Goal: Contribute content: Add original content to the website for others to see

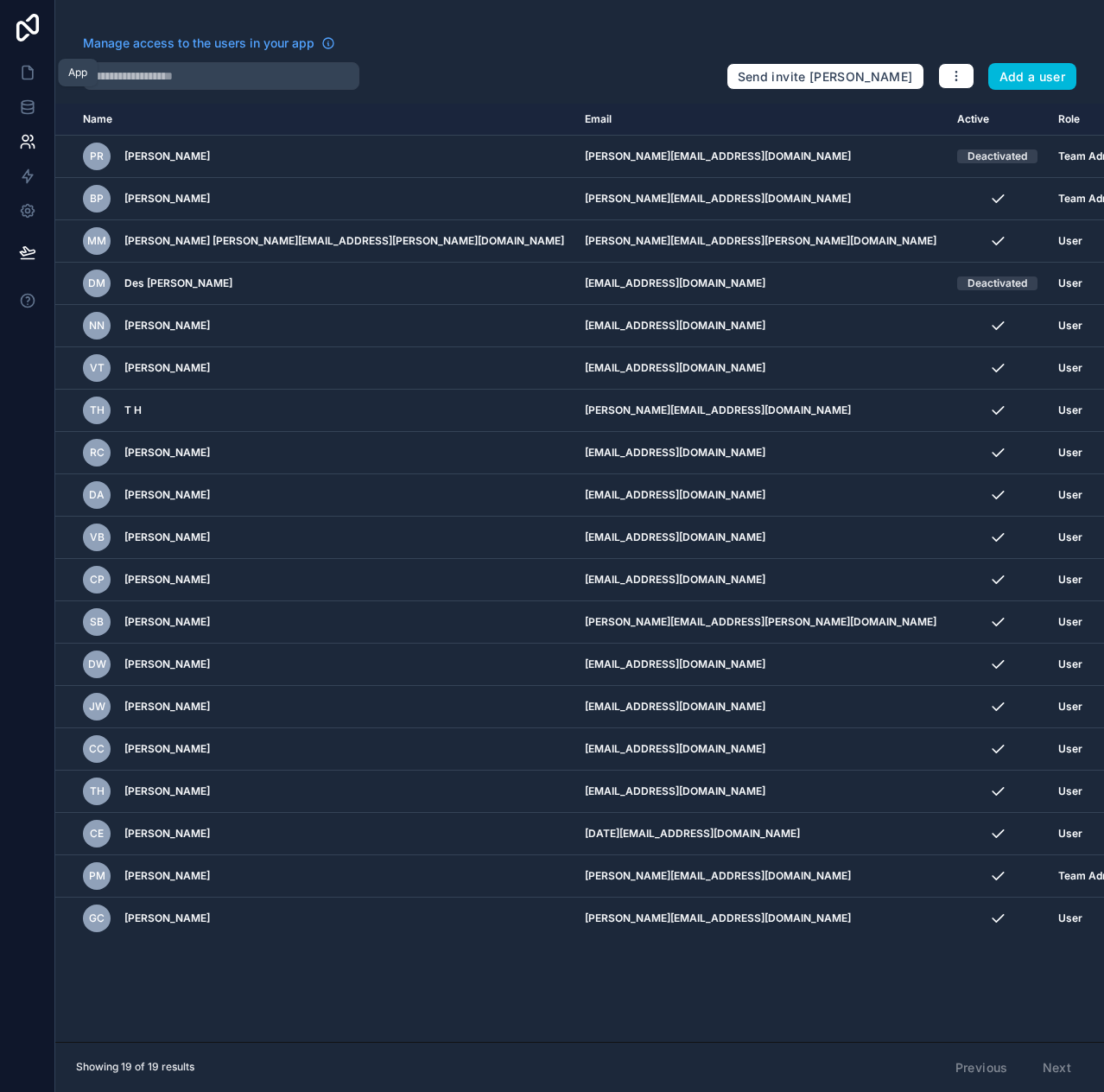
click at [24, 66] on icon at bounding box center [27, 72] width 11 height 13
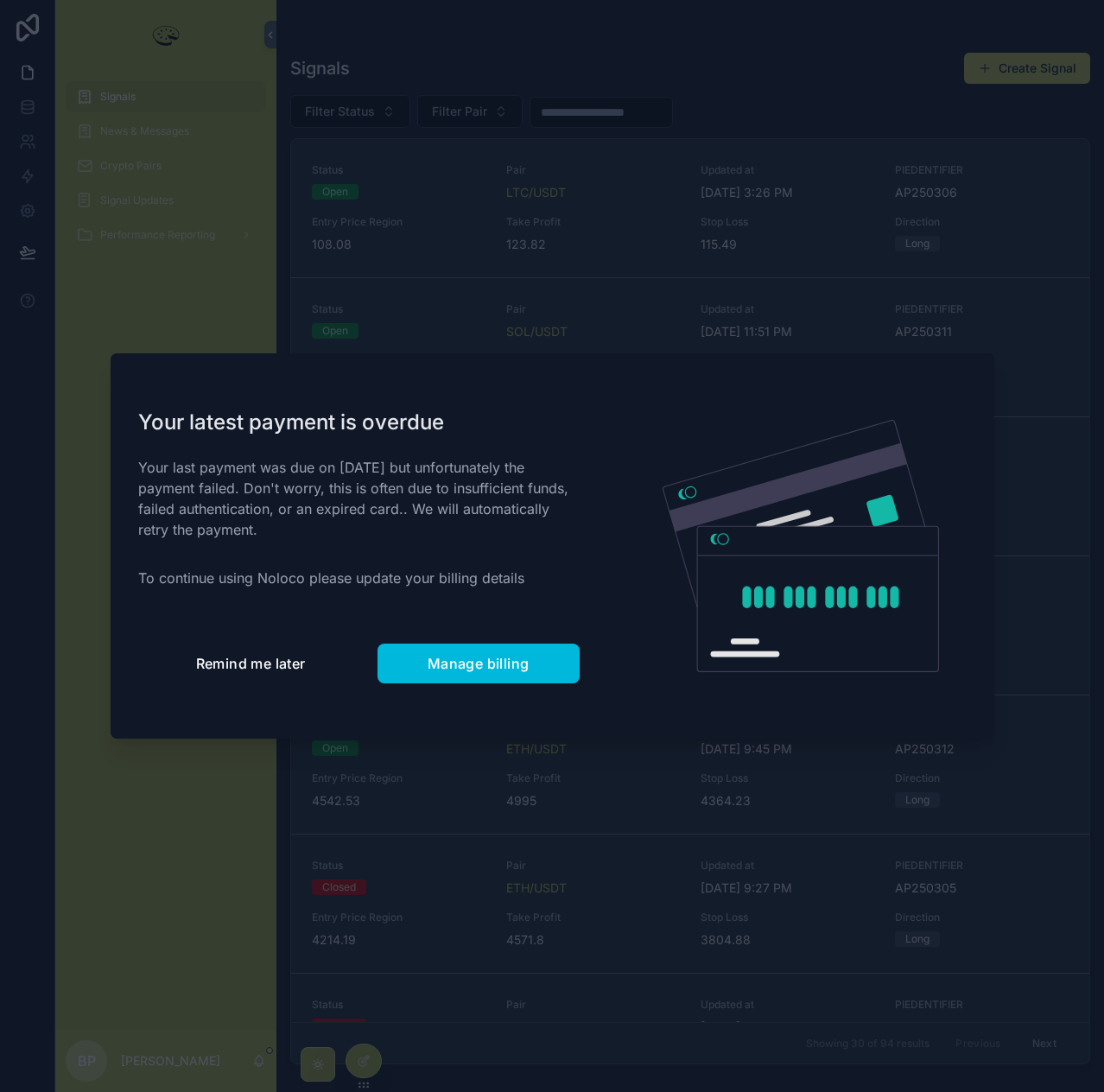
click at [205, 665] on span "Remind me later" at bounding box center [251, 663] width 110 height 17
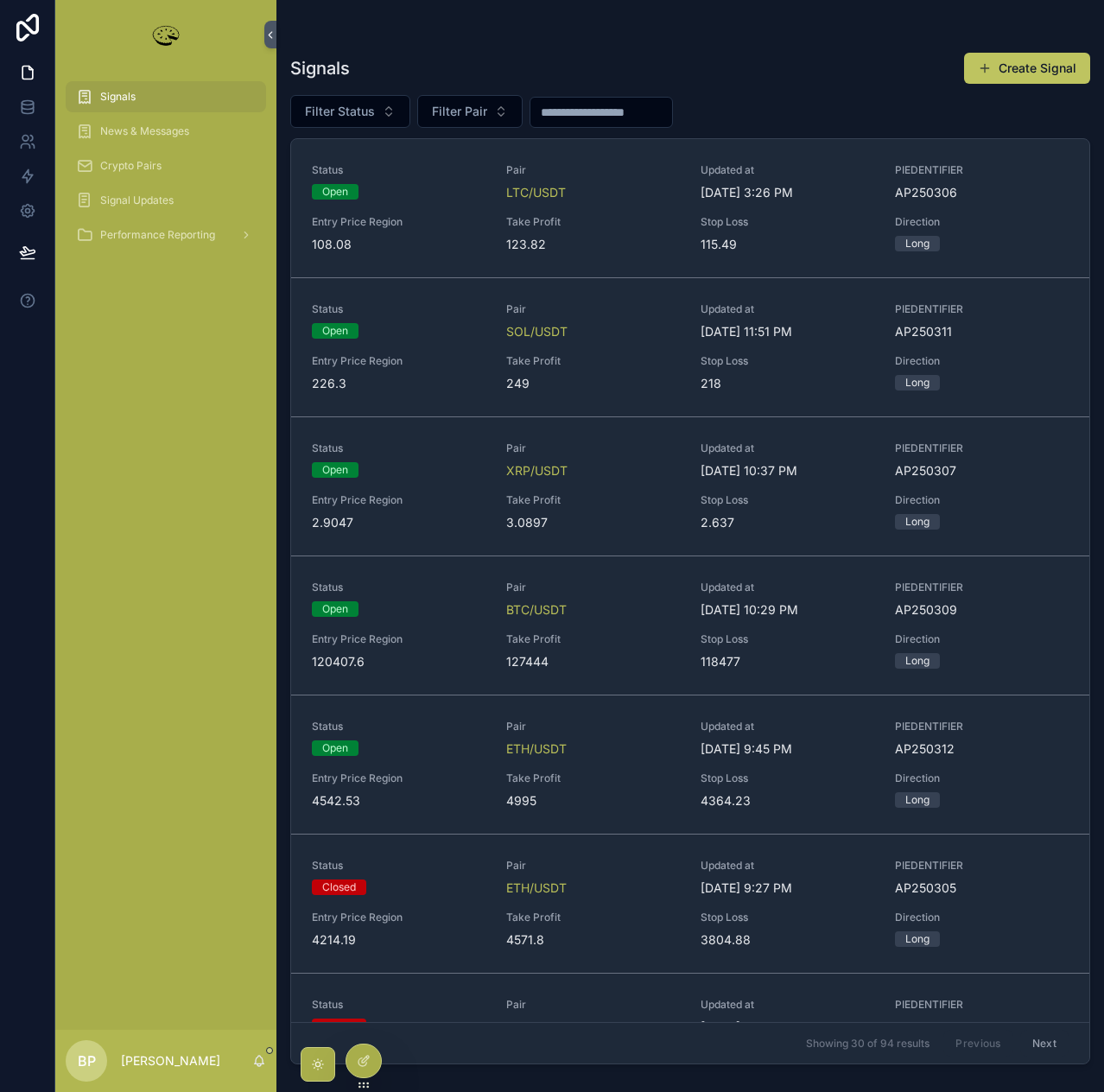
click at [553, 221] on span "Take Profit" at bounding box center [593, 221] width 173 height 13
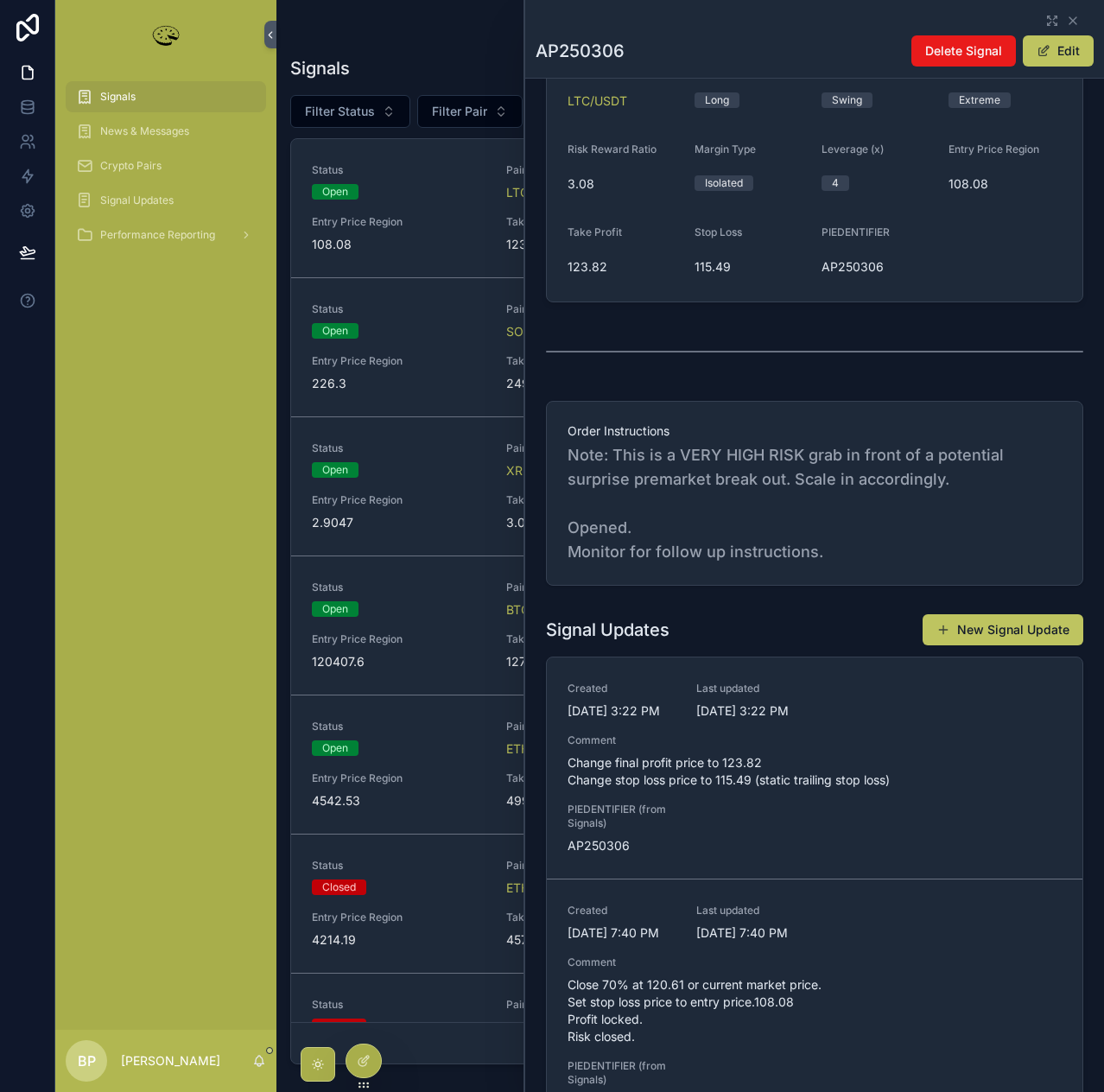
scroll to position [346, 0]
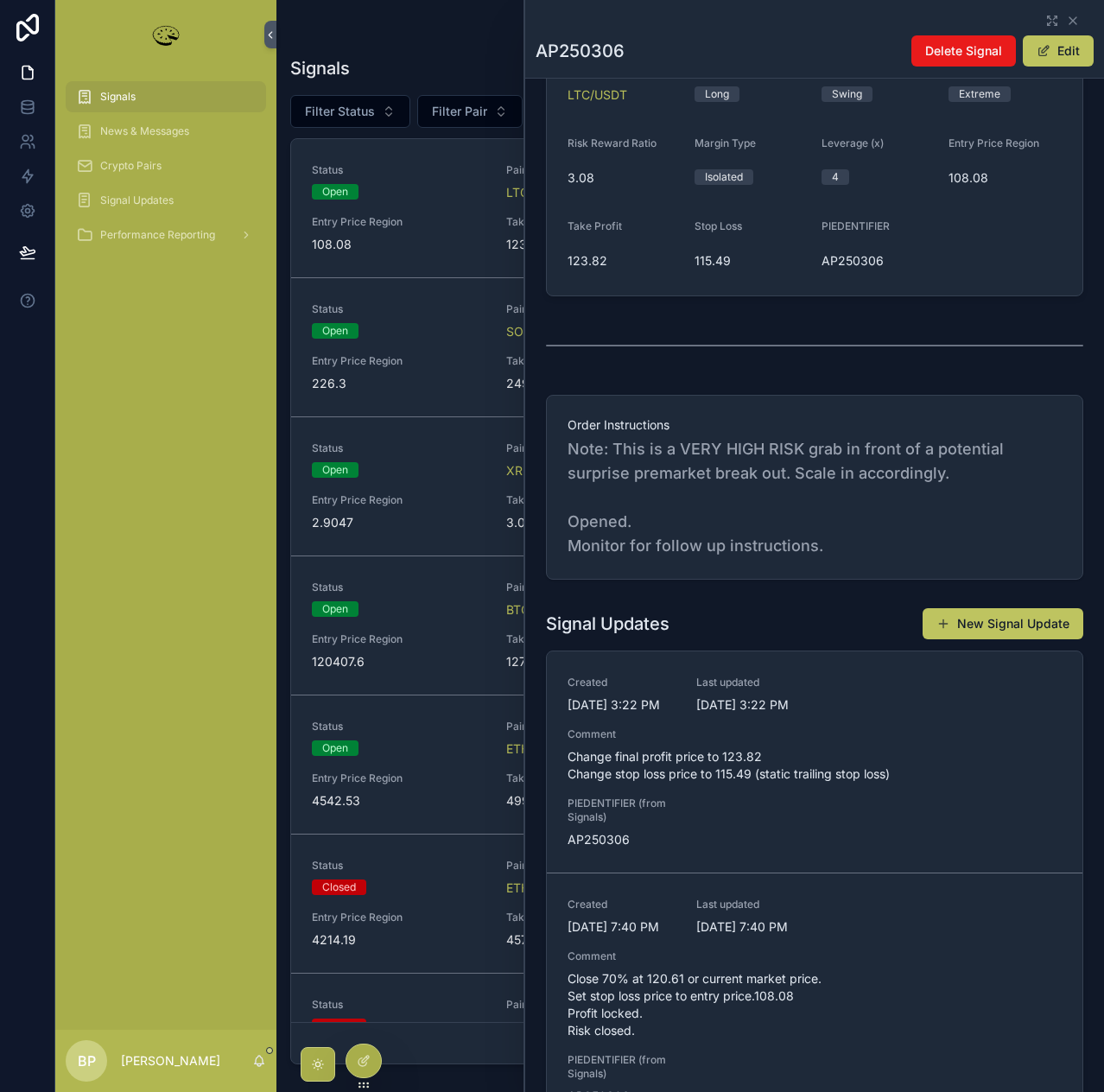
click at [995, 639] on button "New Signal Update" at bounding box center [1003, 623] width 161 height 31
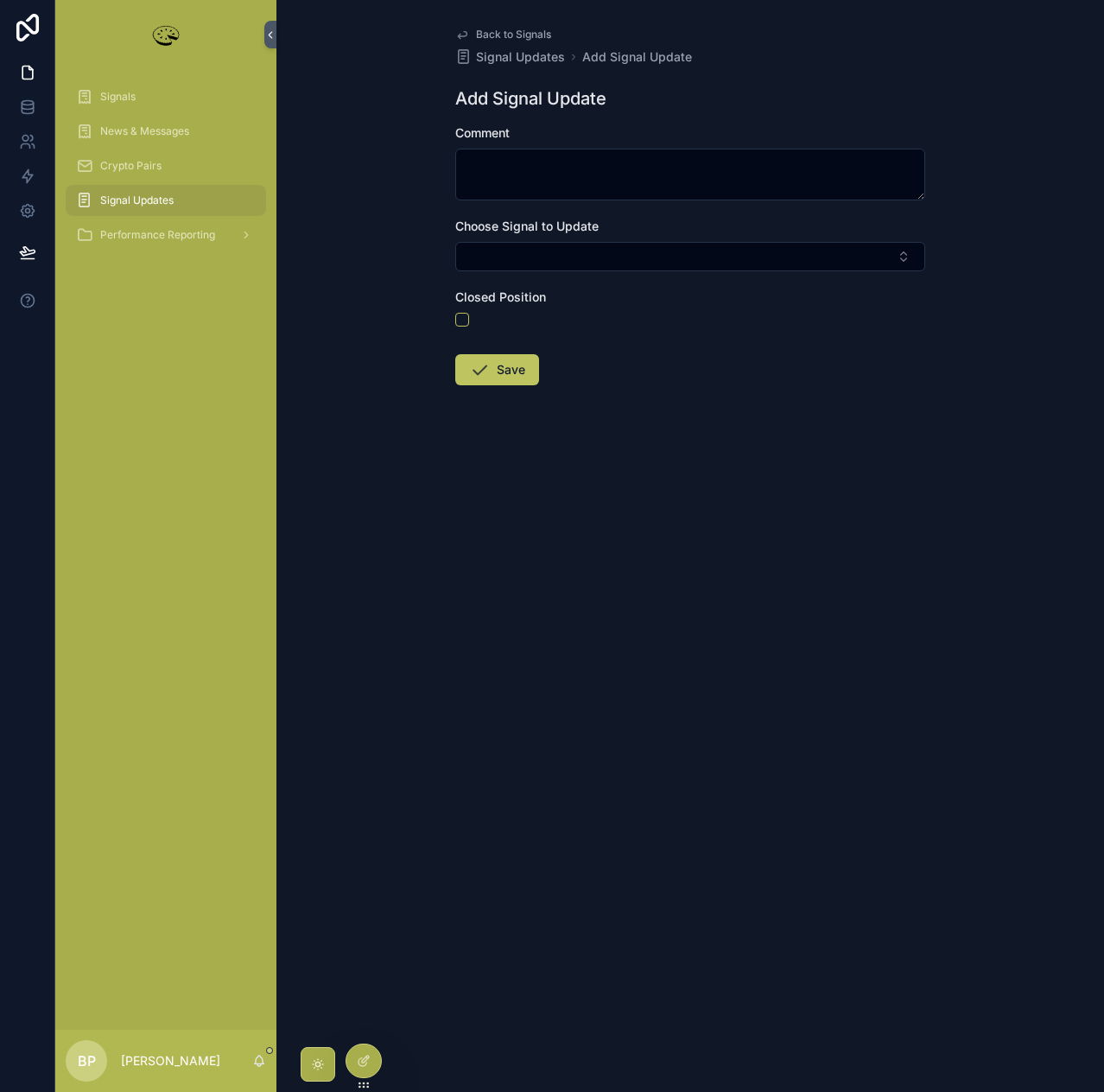
drag, startPoint x: 448, startPoint y: 39, endPoint x: 463, endPoint y: 27, distance: 19.2
click at [454, 34] on div "Back to Signals Signal Updates Add Signal Update Add Signal Update Comment Choo…" at bounding box center [690, 247] width 498 height 496
click at [463, 27] on div "Back to Signals Signal Updates Add Signal Update Add Signal Update Comment Choo…" at bounding box center [690, 247] width 498 height 496
click at [464, 32] on icon "scrollable content" at bounding box center [461, 35] width 9 height 7
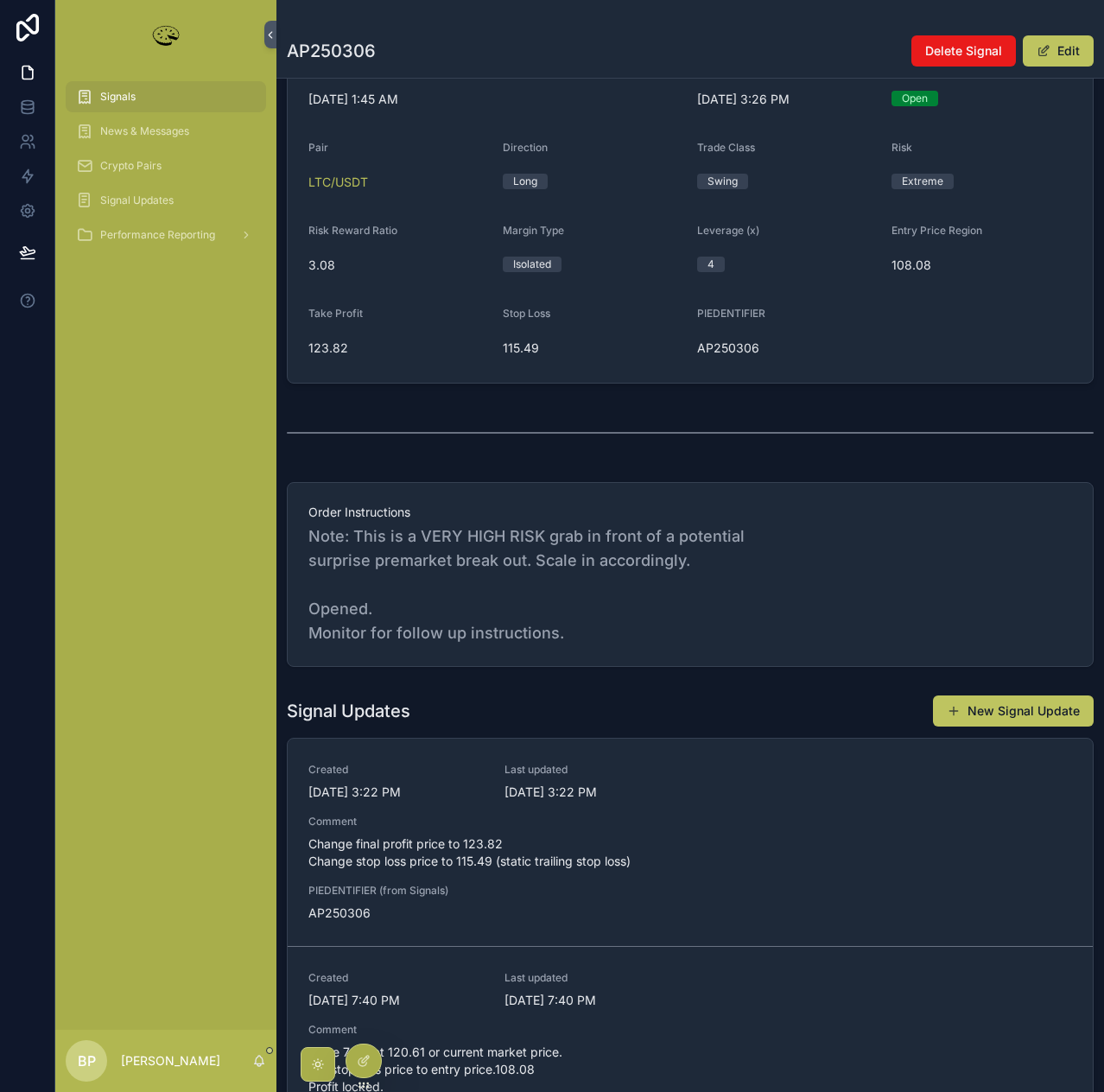
scroll to position [259, 0]
click at [995, 725] on button "New Signal Update" at bounding box center [1013, 710] width 161 height 31
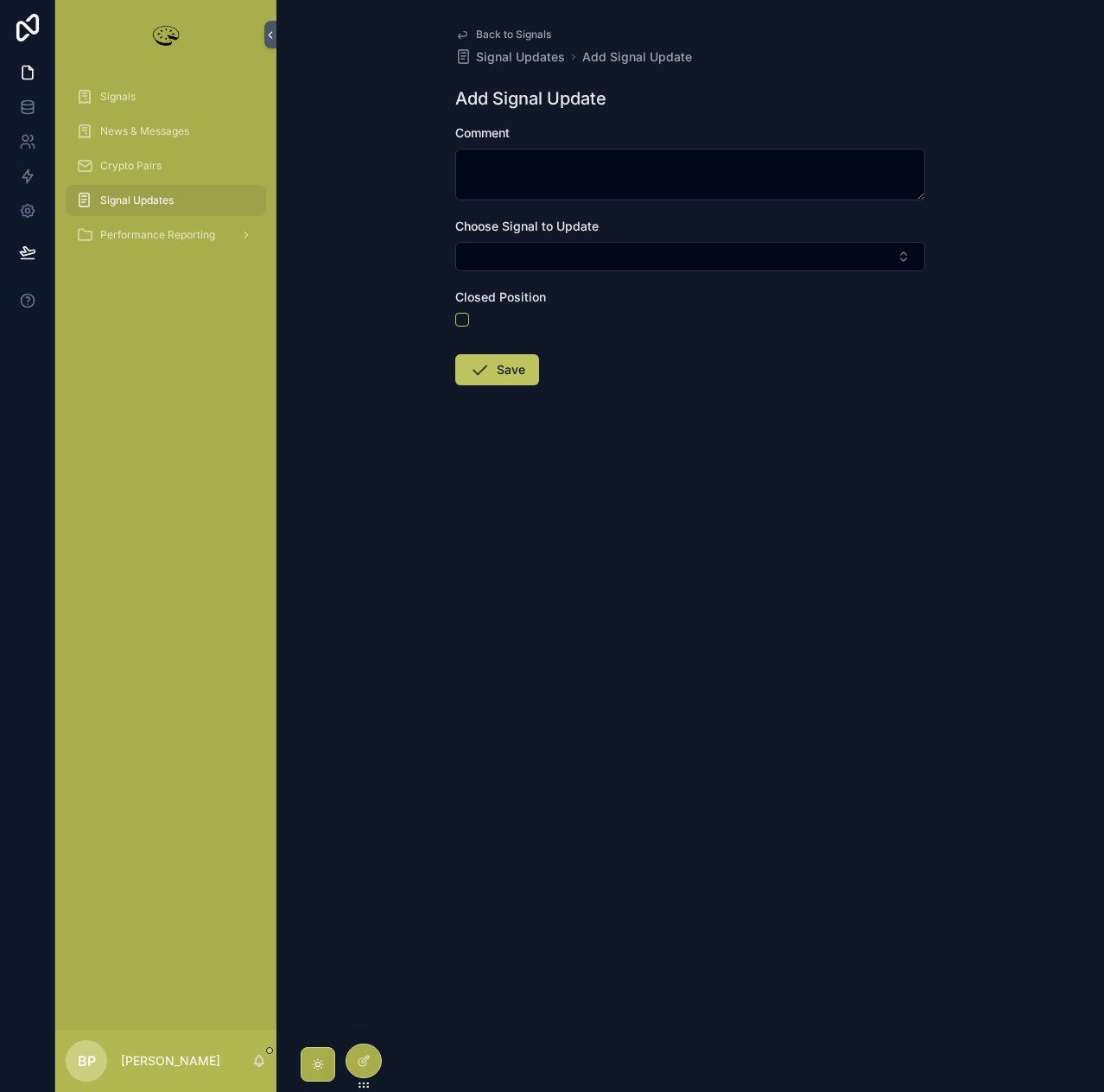
click at [486, 259] on button "Select Button" at bounding box center [691, 256] width 470 height 29
type input "***"
click at [603, 325] on span "ap250306" at bounding box center [607, 324] width 61 height 17
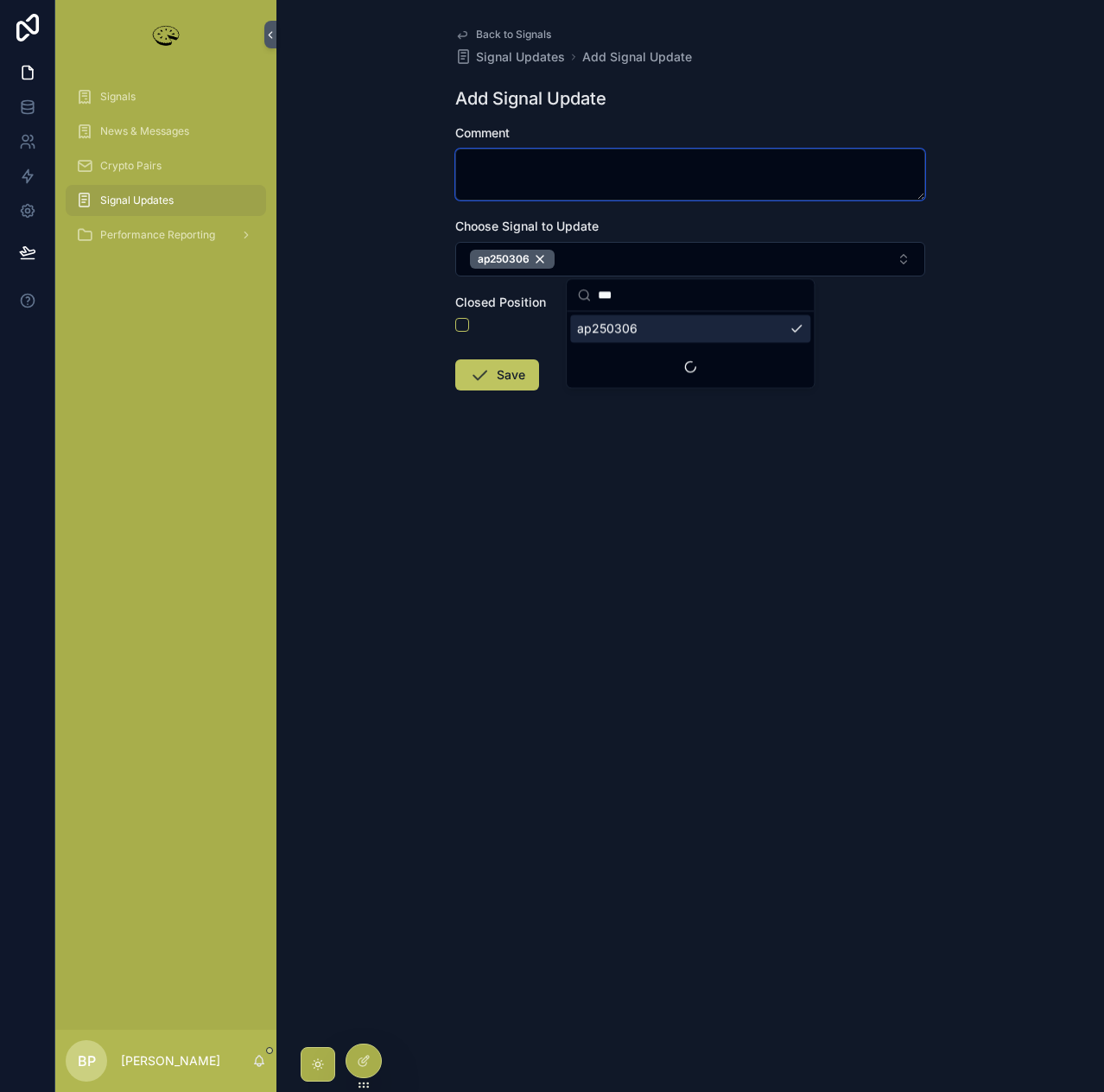
click at [503, 173] on textarea "scrollable content" at bounding box center [691, 174] width 470 height 52
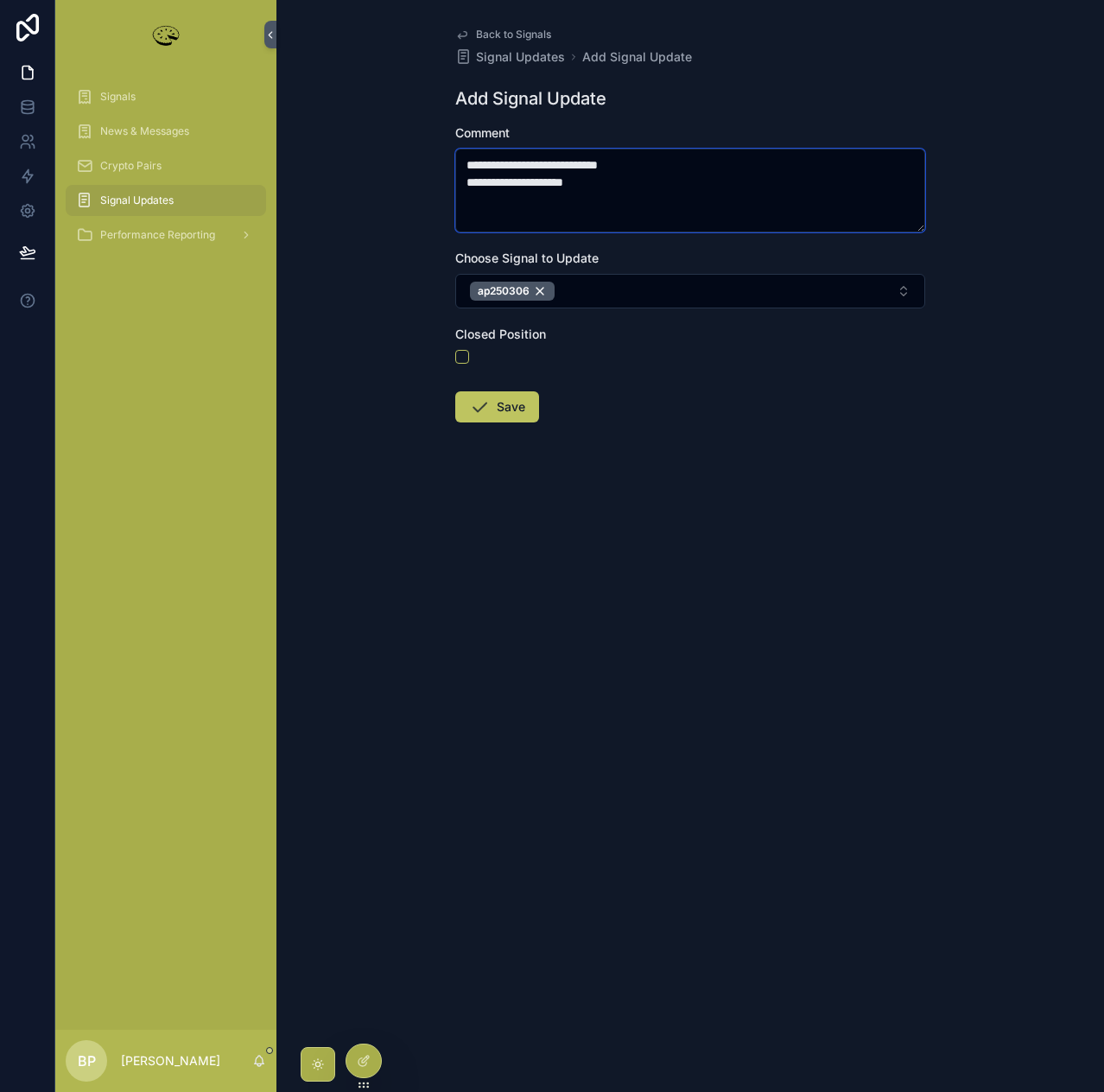
type textarea "**********"
click at [511, 405] on button "Save" at bounding box center [497, 406] width 84 height 31
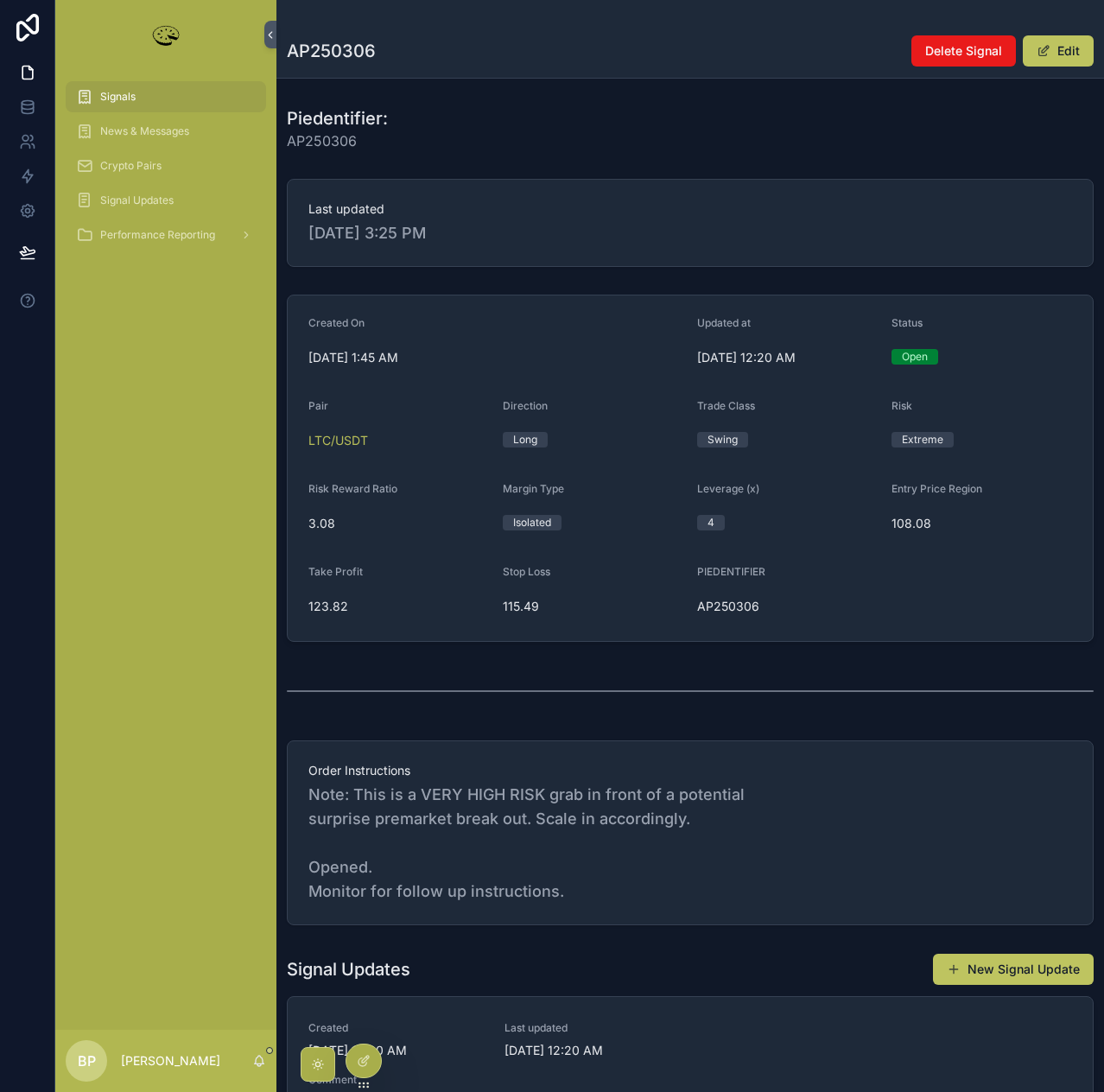
click at [1072, 53] on button "Edit" at bounding box center [1059, 51] width 71 height 31
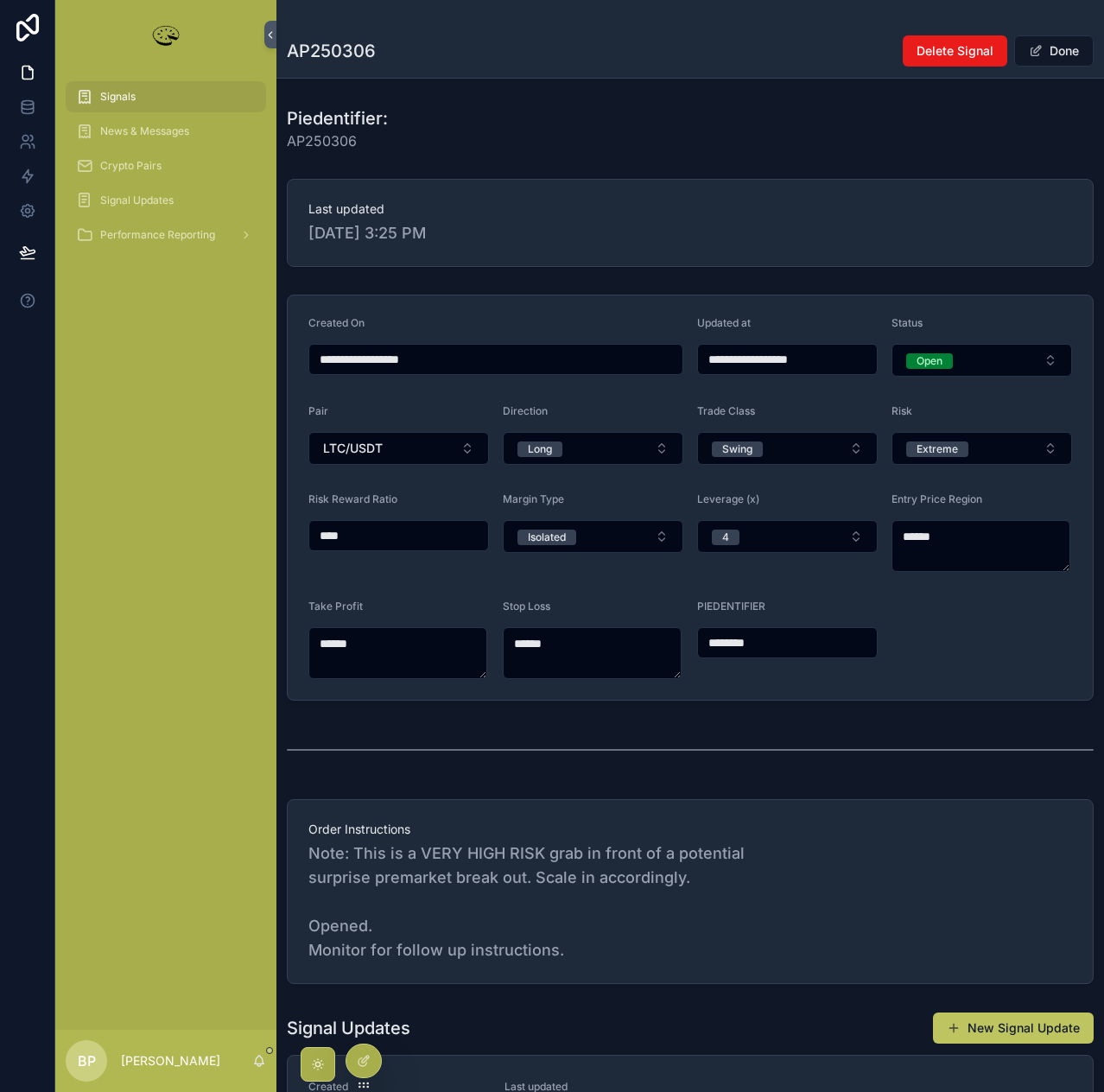
click at [908, 366] on span "Open" at bounding box center [930, 361] width 46 height 15
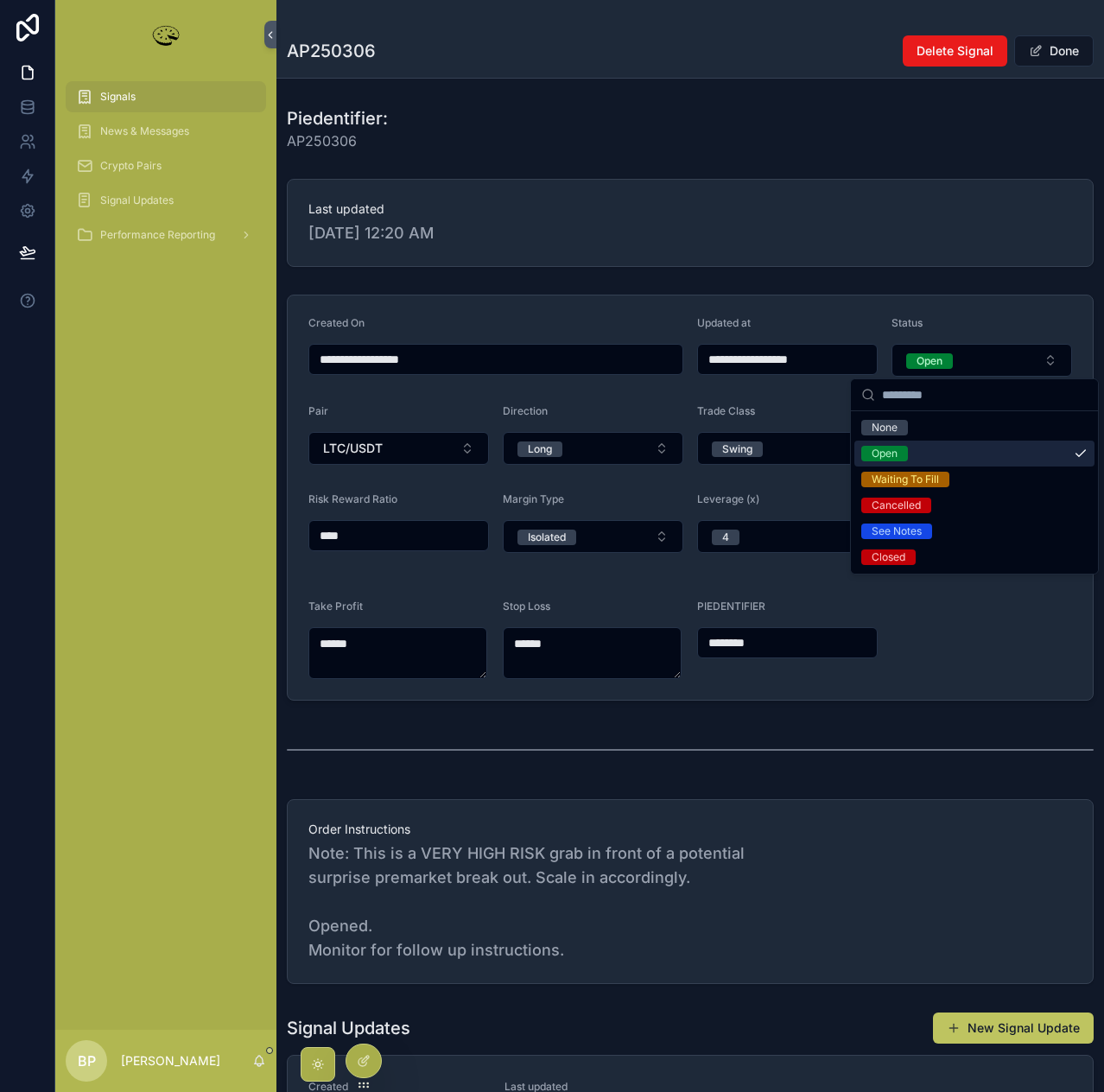
click at [881, 454] on div "Open" at bounding box center [884, 454] width 26 height 15
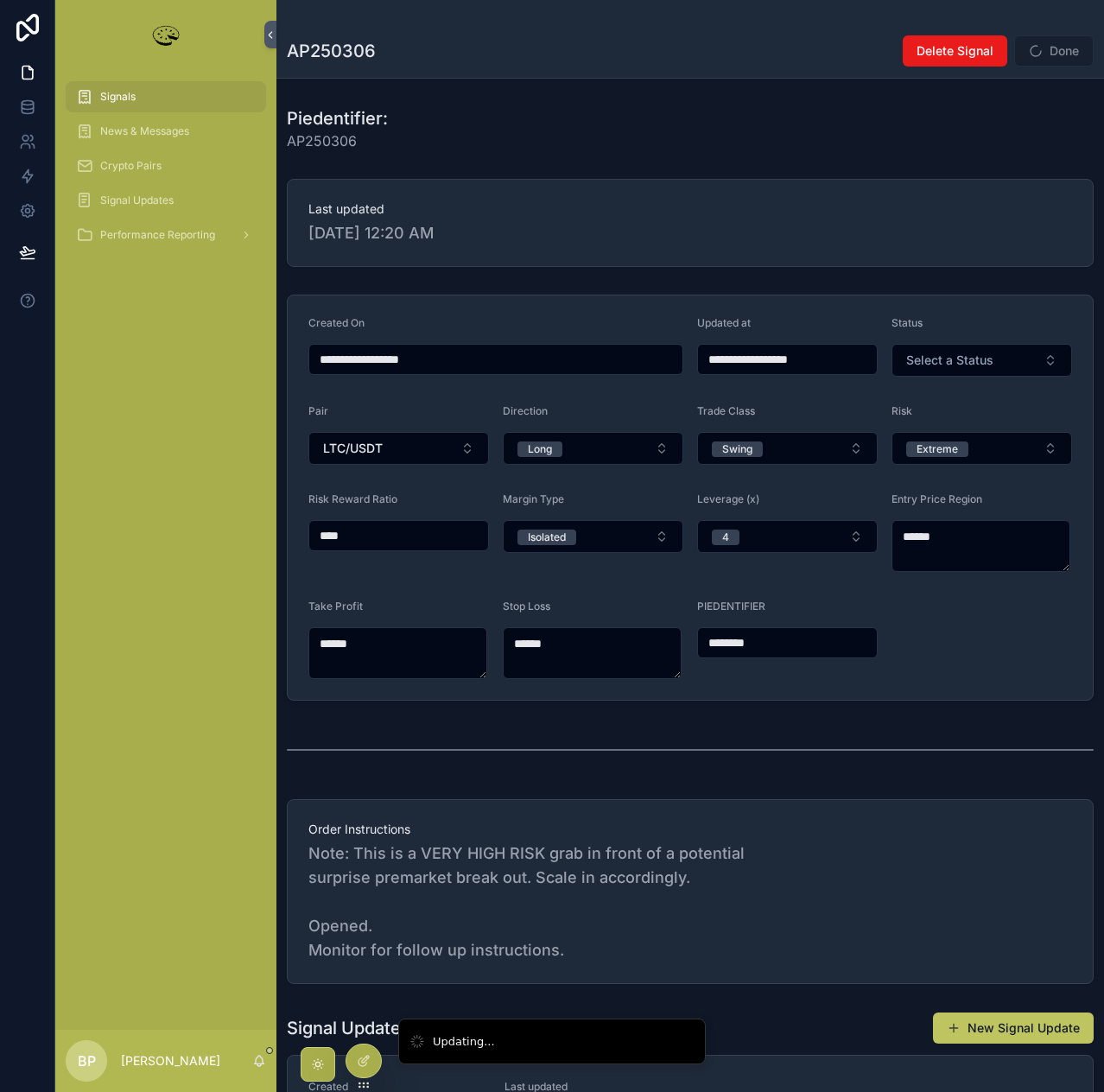
click at [938, 351] on span "Select a Status" at bounding box center [950, 360] width 88 height 17
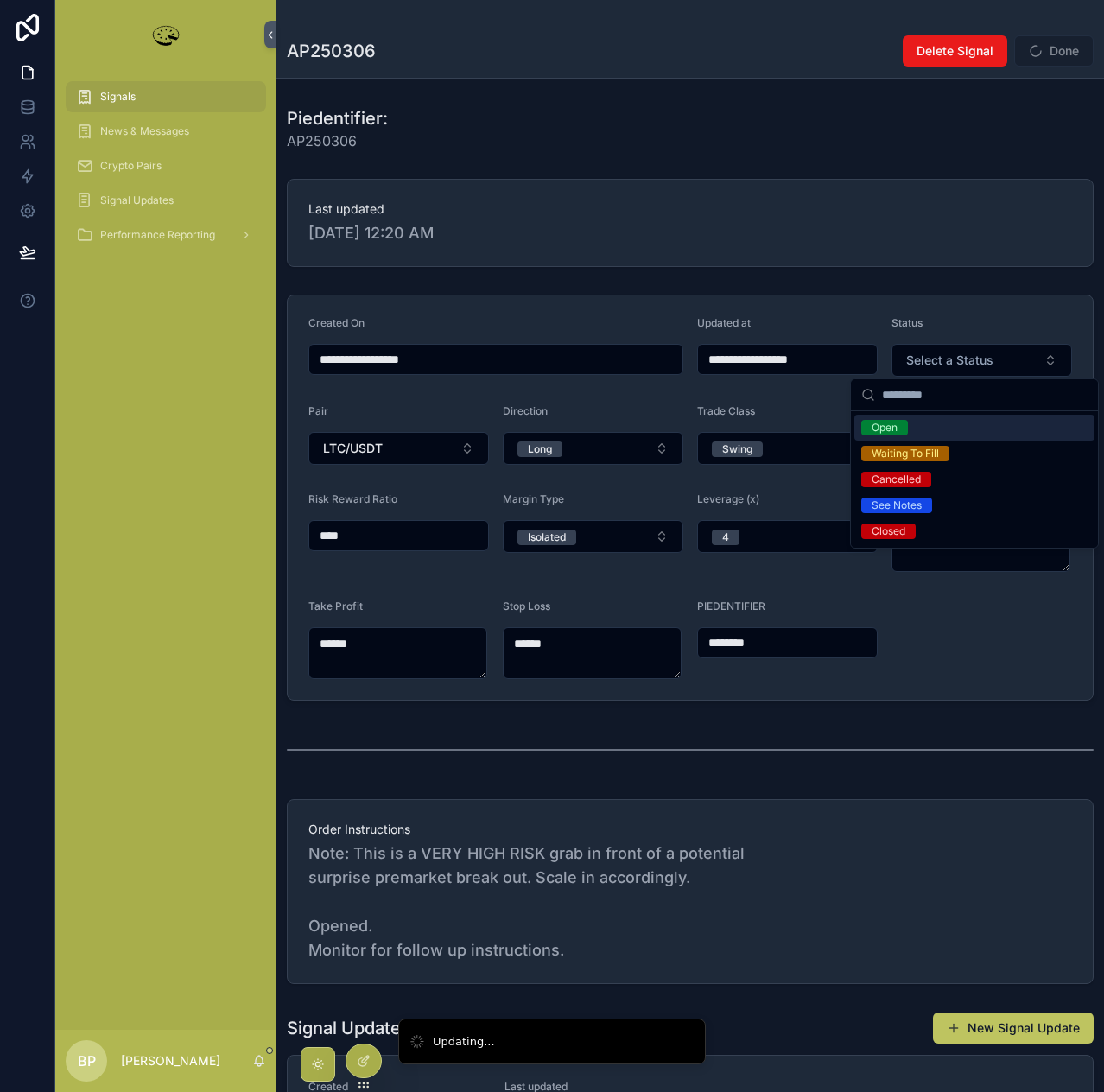
click at [888, 429] on div "Open" at bounding box center [884, 428] width 26 height 15
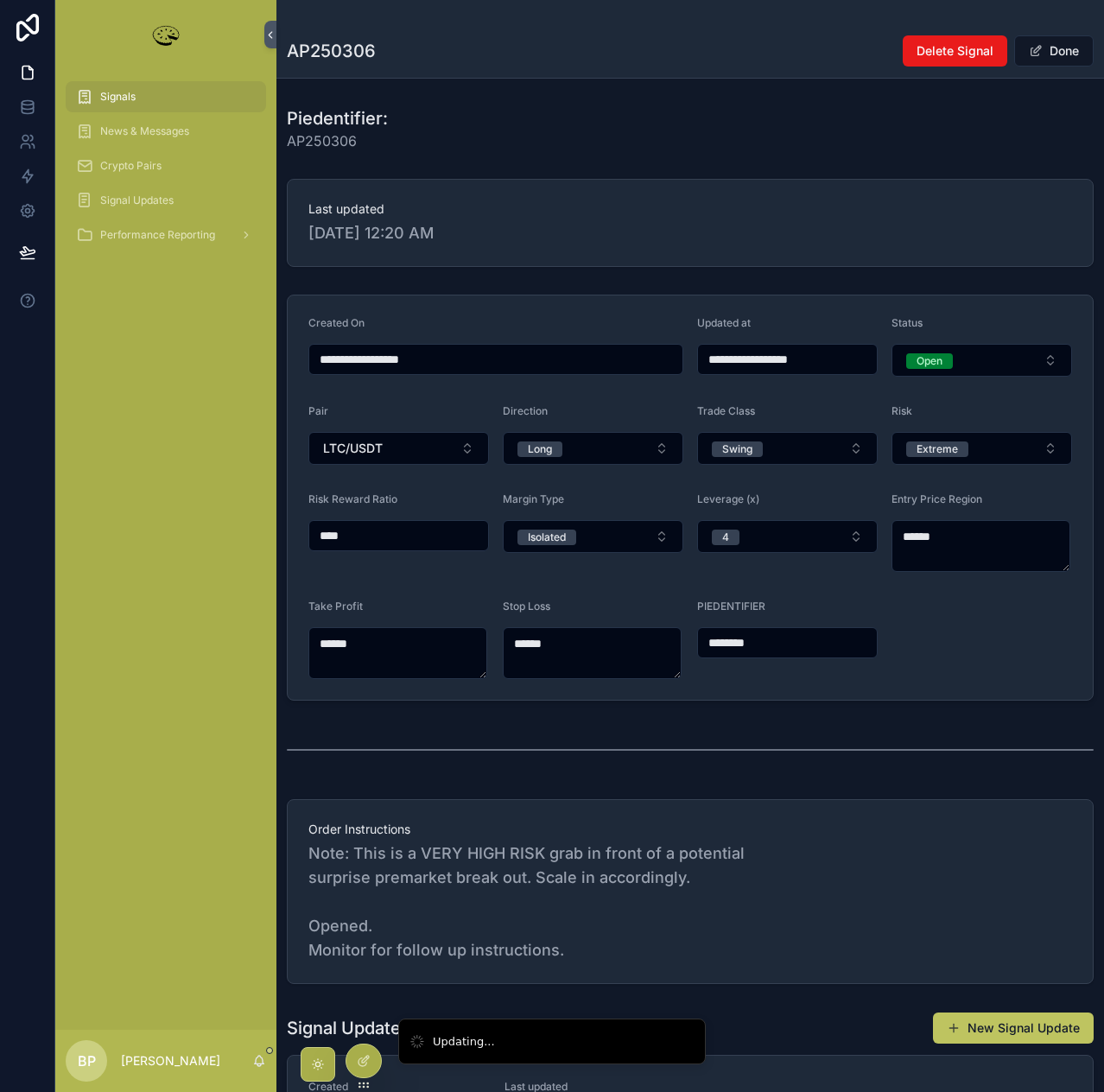
click at [1056, 55] on button "Done" at bounding box center [1054, 51] width 80 height 31
